Goal: Find specific page/section: Find specific page/section

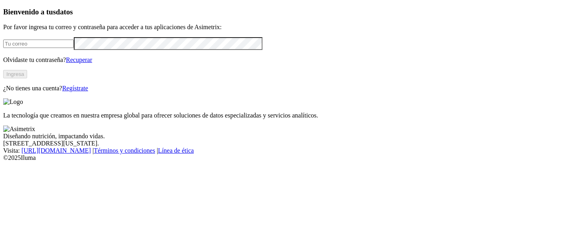
type input "[PERSON_NAME][EMAIL_ADDRESS][PERSON_NAME][DOMAIN_NAME]"
click at [27, 78] on button "Ingresa" at bounding box center [15, 74] width 24 height 8
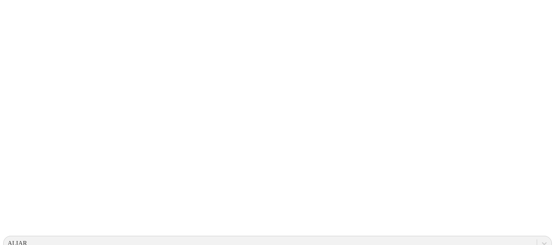
drag, startPoint x: 179, startPoint y: 88, endPoint x: 297, endPoint y: 142, distance: 129.8
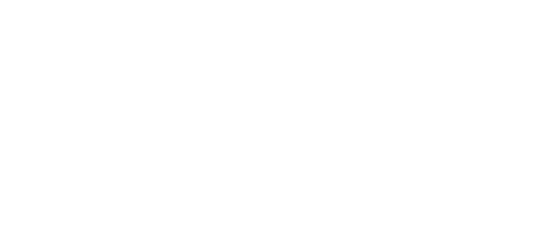
scroll to position [44, 0]
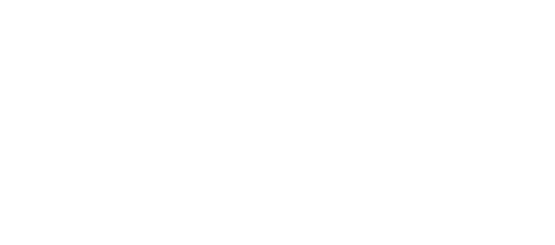
click at [20, 10] on icon at bounding box center [15, 162] width 25 height 319
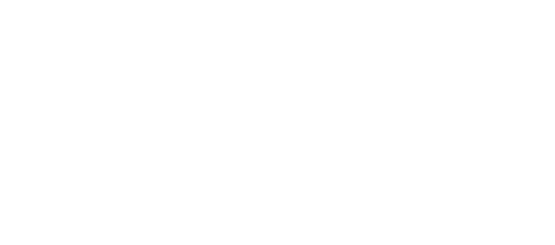
drag, startPoint x: 87, startPoint y: 166, endPoint x: 171, endPoint y: 211, distance: 95.7
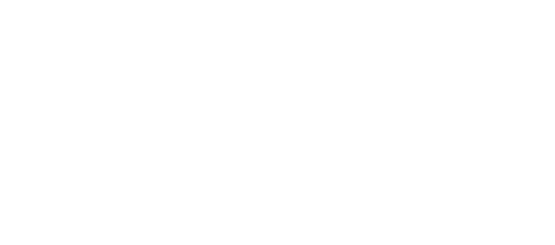
scroll to position [0, 0]
click at [14, 13] on icon at bounding box center [15, 162] width 25 height 319
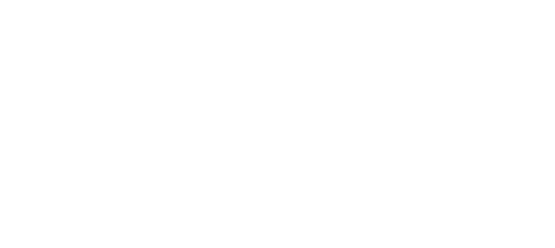
scroll to position [399, 0]
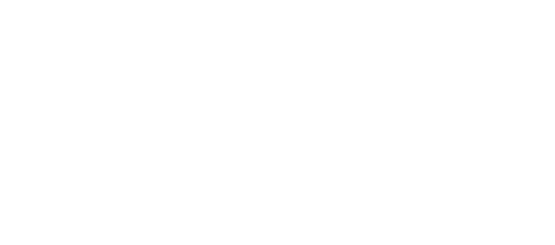
scroll to position [44, 0]
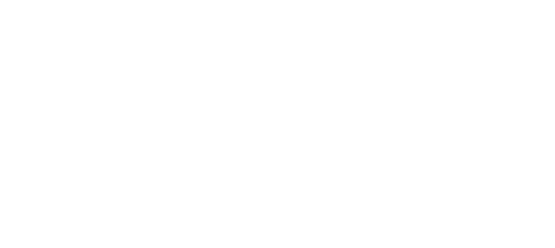
drag, startPoint x: 201, startPoint y: 142, endPoint x: 278, endPoint y: 180, distance: 86.2
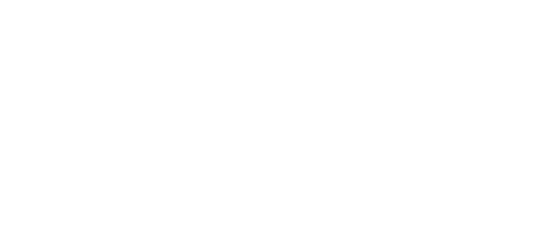
click at [9, 150] on icon at bounding box center [15, 162] width 25 height 25
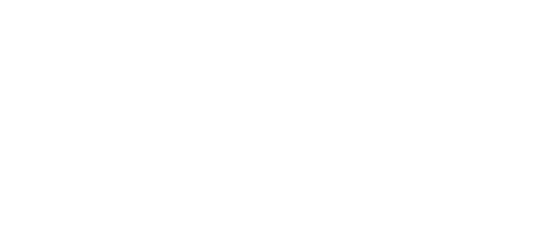
drag, startPoint x: 128, startPoint y: 98, endPoint x: 249, endPoint y: 80, distance: 123.0
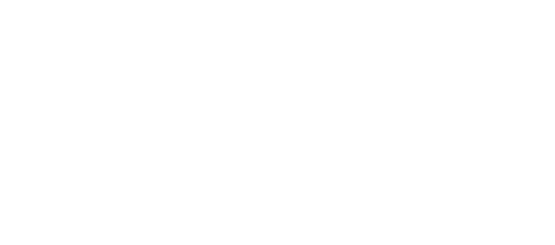
drag, startPoint x: 407, startPoint y: 79, endPoint x: 383, endPoint y: 96, distance: 28.9
